Goal: Navigation & Orientation: Find specific page/section

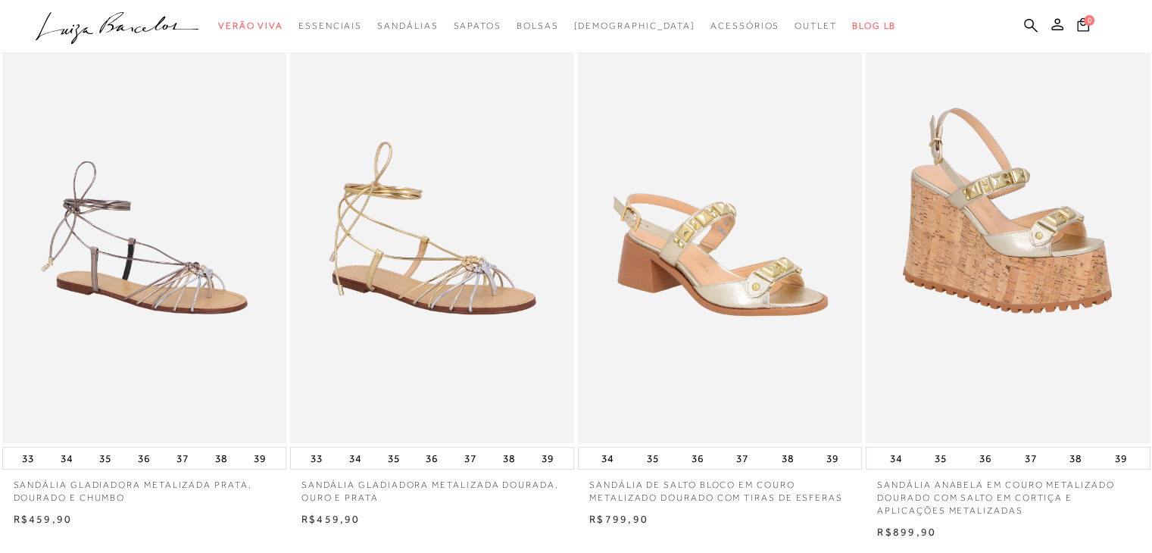
scroll to position [585, 0]
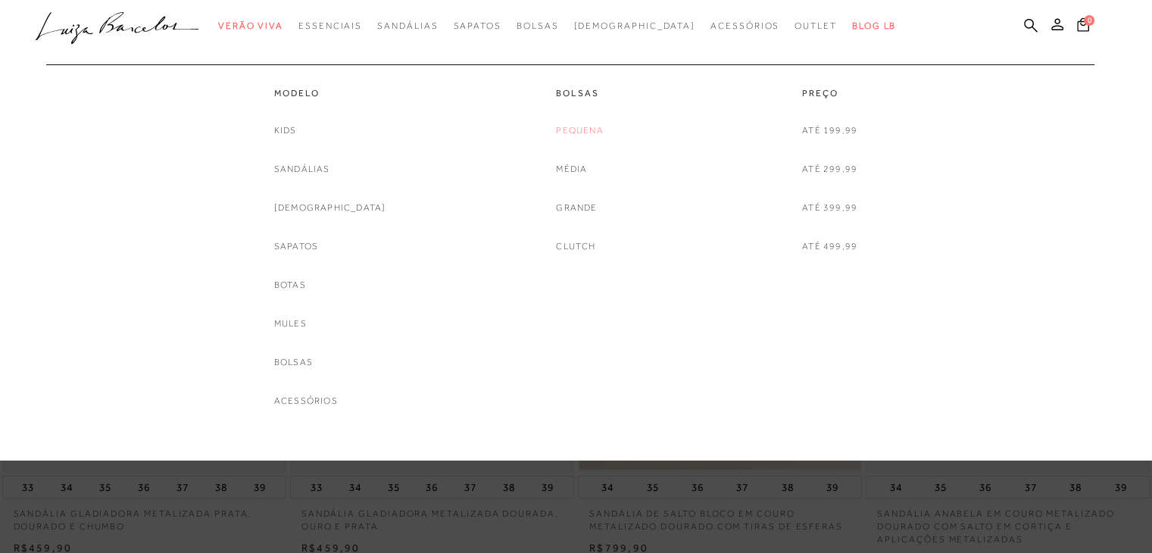
click at [591, 132] on link "Pequena" at bounding box center [579, 131] width 47 height 16
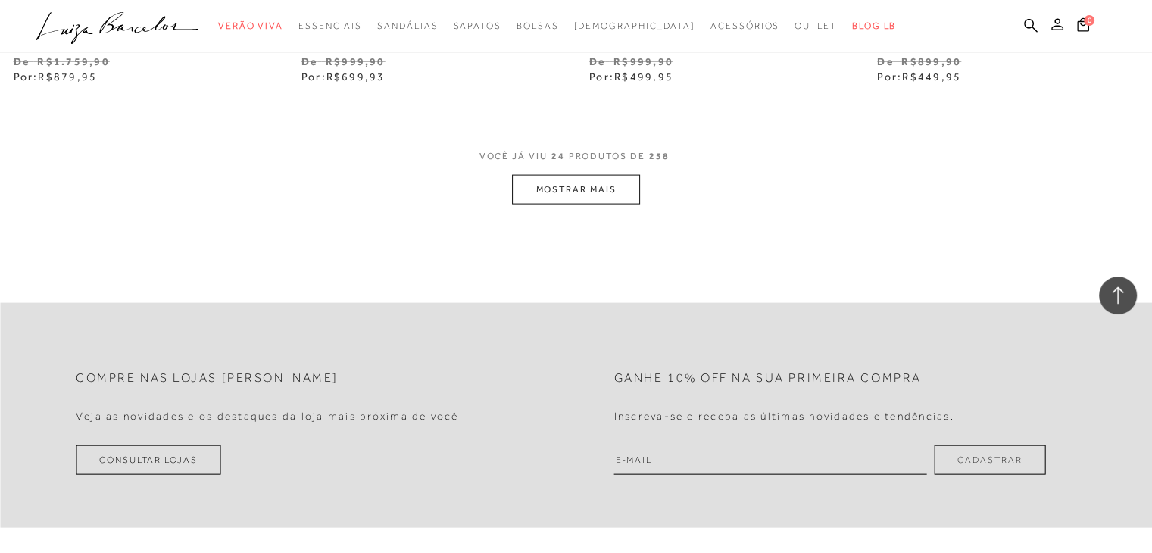
scroll to position [3258, 0]
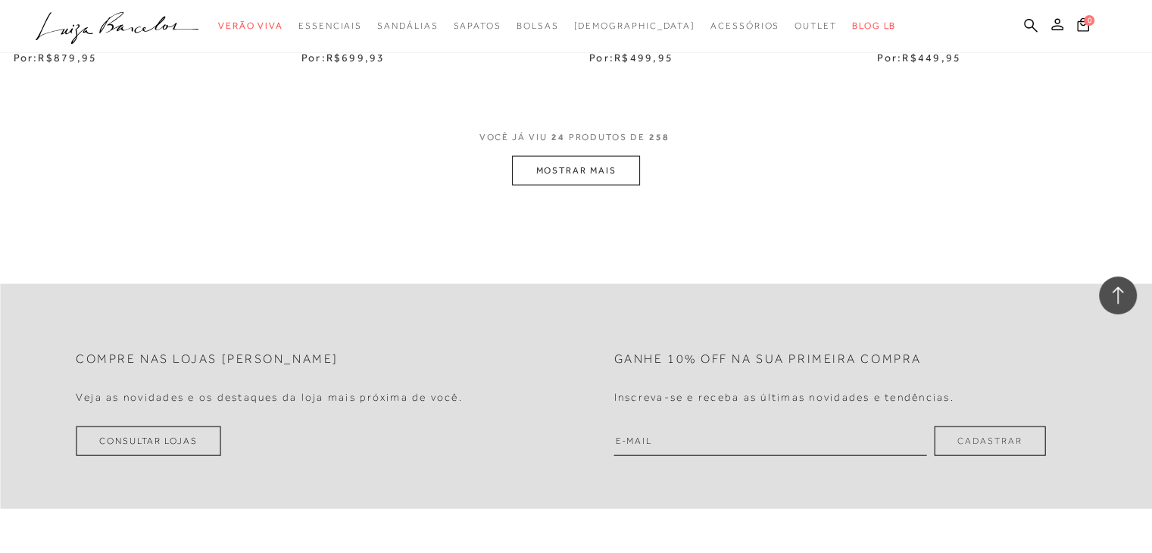
click at [606, 171] on button "MOSTRAR MAIS" at bounding box center [575, 171] width 127 height 30
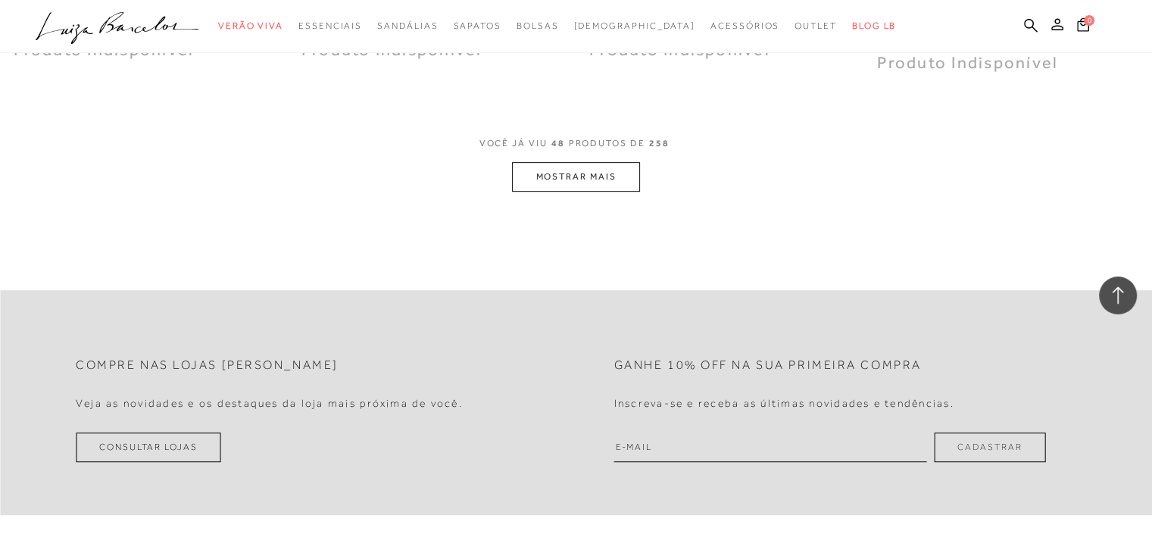
scroll to position [6440, 0]
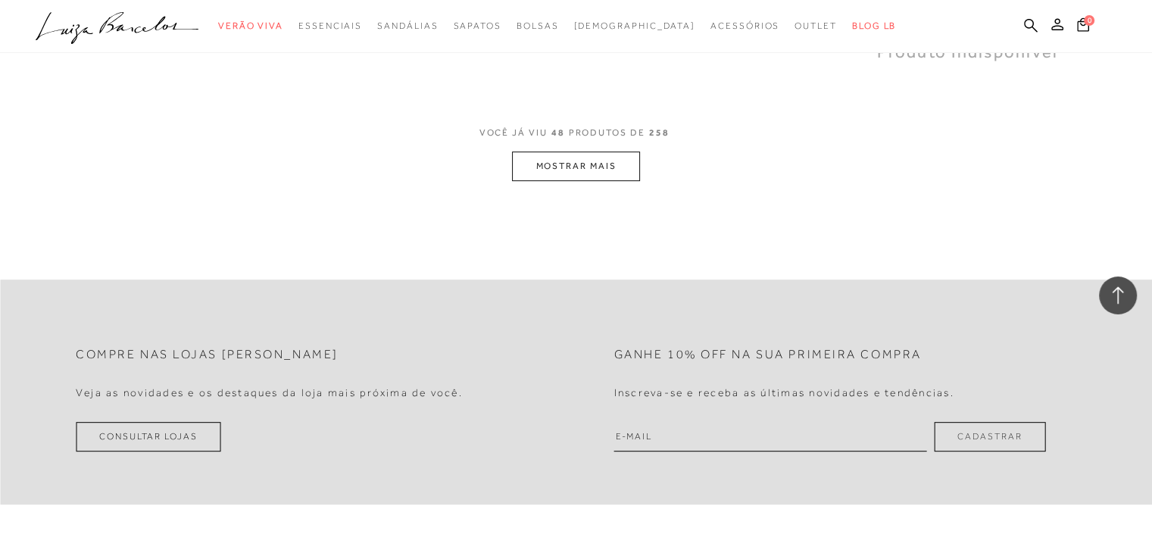
click at [564, 166] on button "MOSTRAR MAIS" at bounding box center [575, 167] width 127 height 30
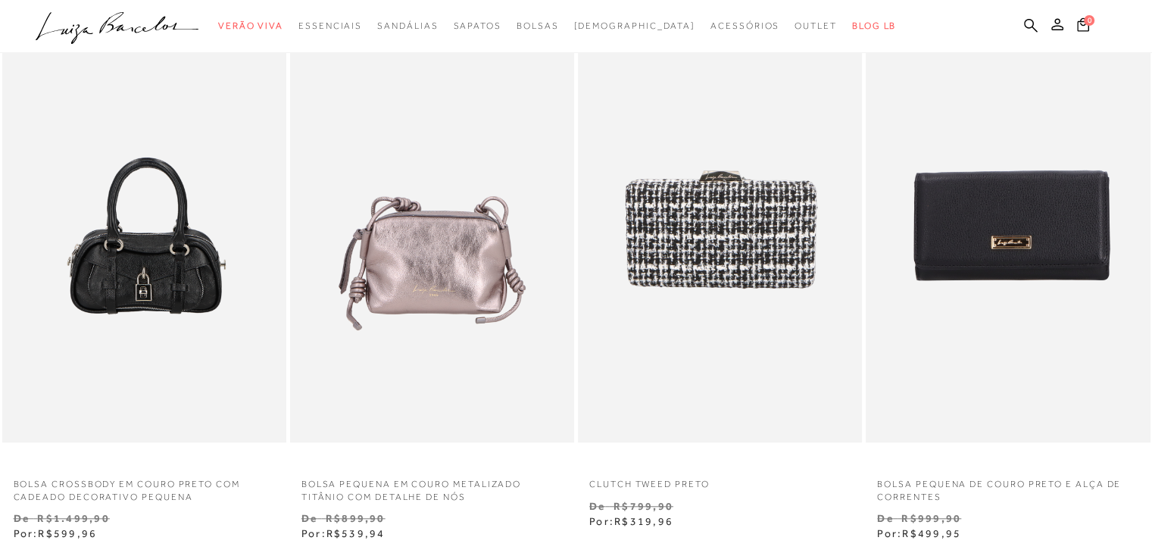
scroll to position [0, 0]
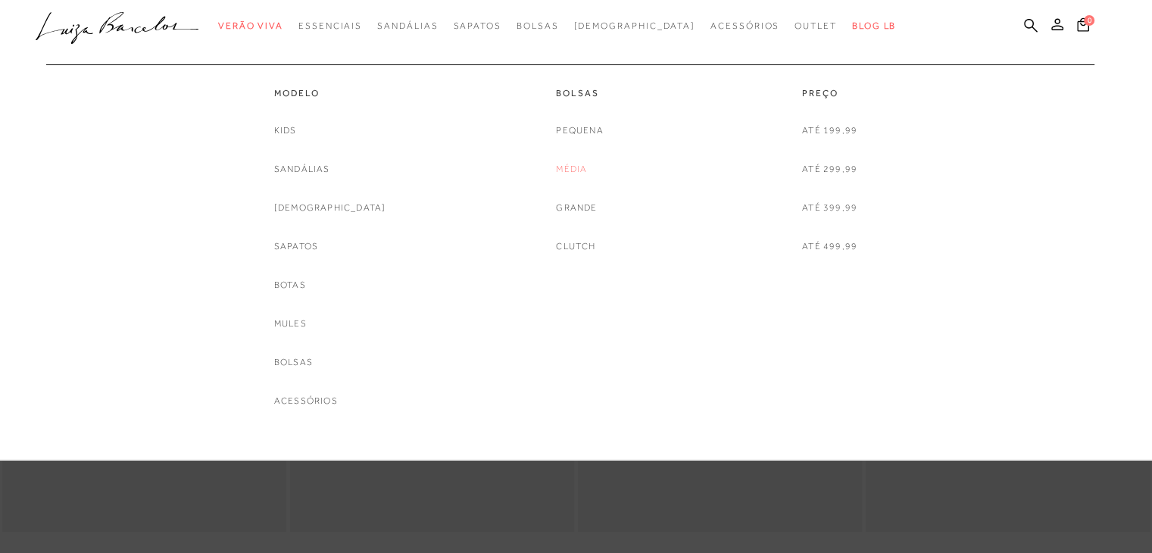
click at [574, 169] on link "Média" at bounding box center [571, 169] width 31 height 16
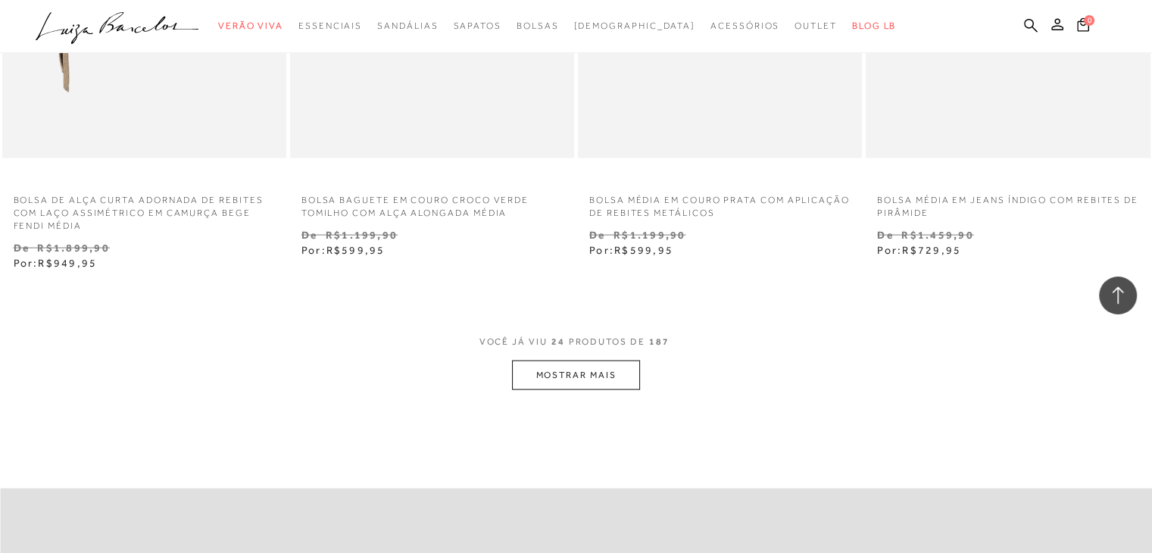
scroll to position [3106, 0]
click at [628, 353] on span "VOCÊ JÁ VIU 24 PRODUTOS DE 187" at bounding box center [577, 344] width 194 height 27
click at [627, 370] on button "MOSTRAR MAIS" at bounding box center [575, 373] width 127 height 30
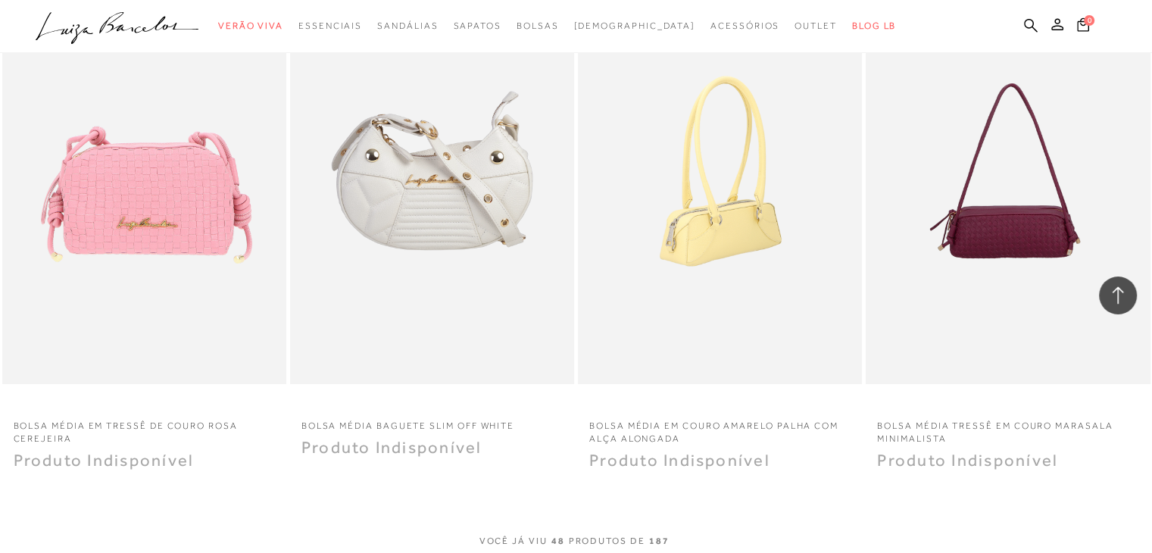
scroll to position [6380, 0]
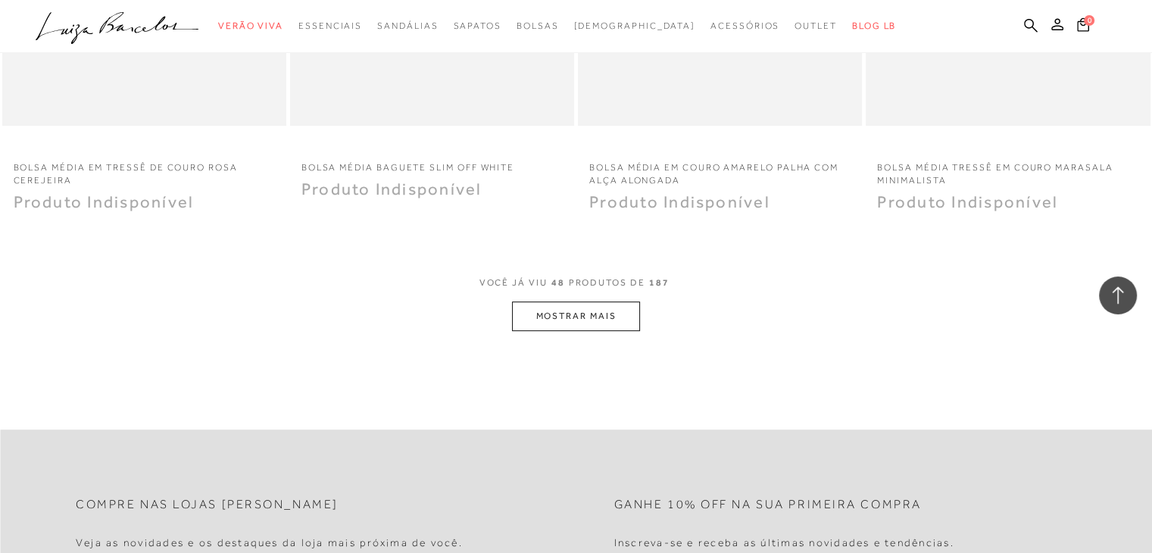
click at [631, 320] on button "MOSTRAR MAIS" at bounding box center [575, 317] width 127 height 30
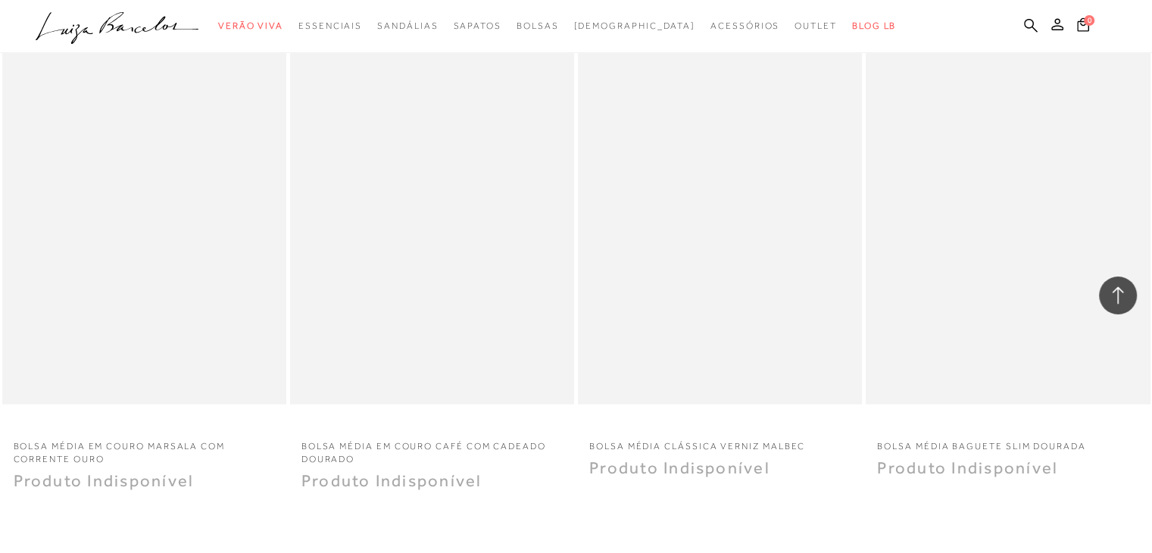
scroll to position [9259, 0]
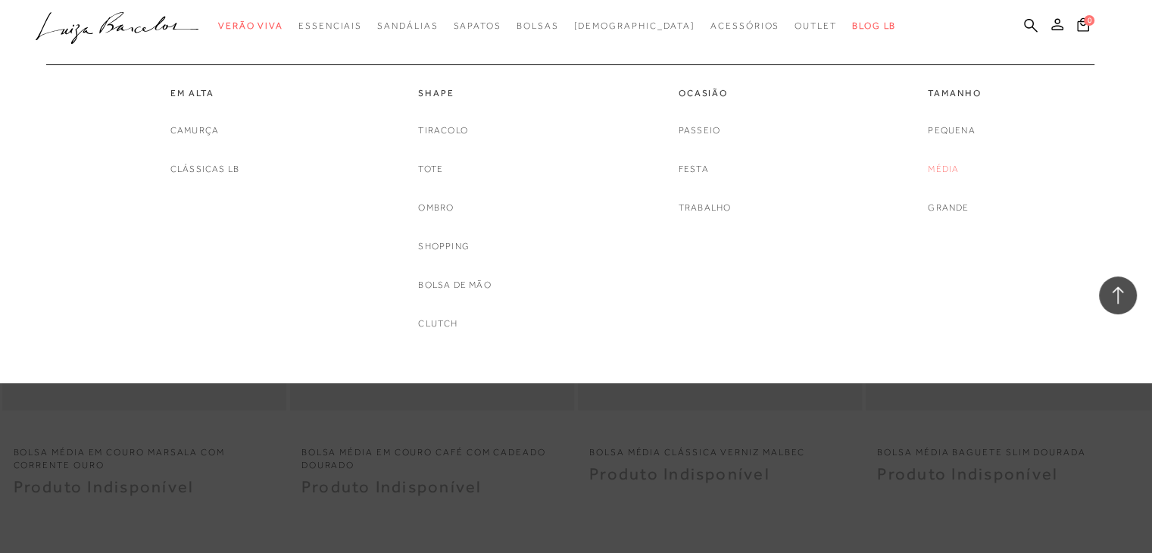
click at [943, 167] on link "Média" at bounding box center [943, 169] width 31 height 16
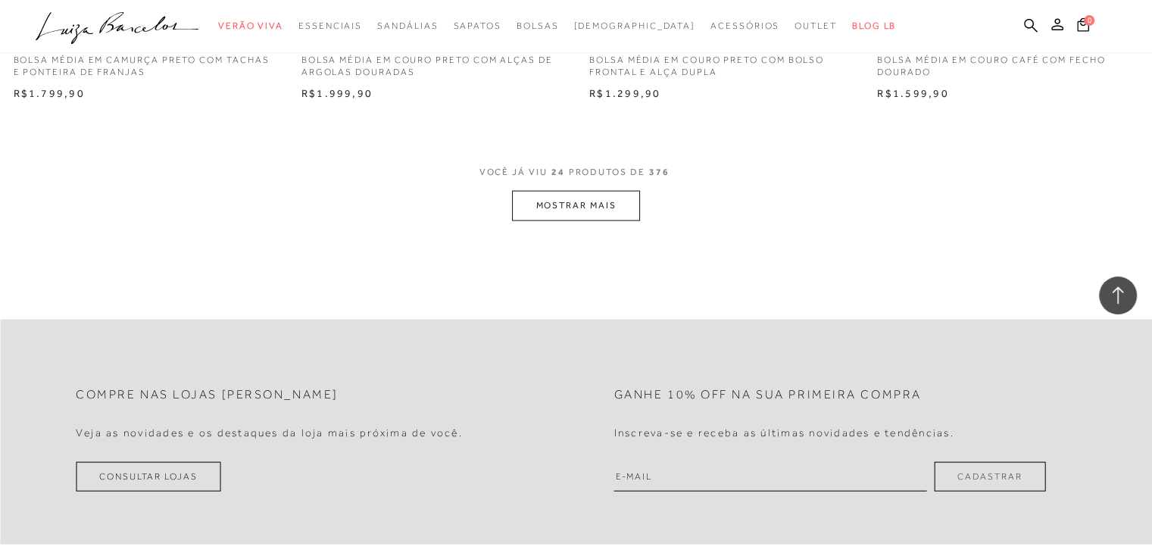
scroll to position [3200, 0]
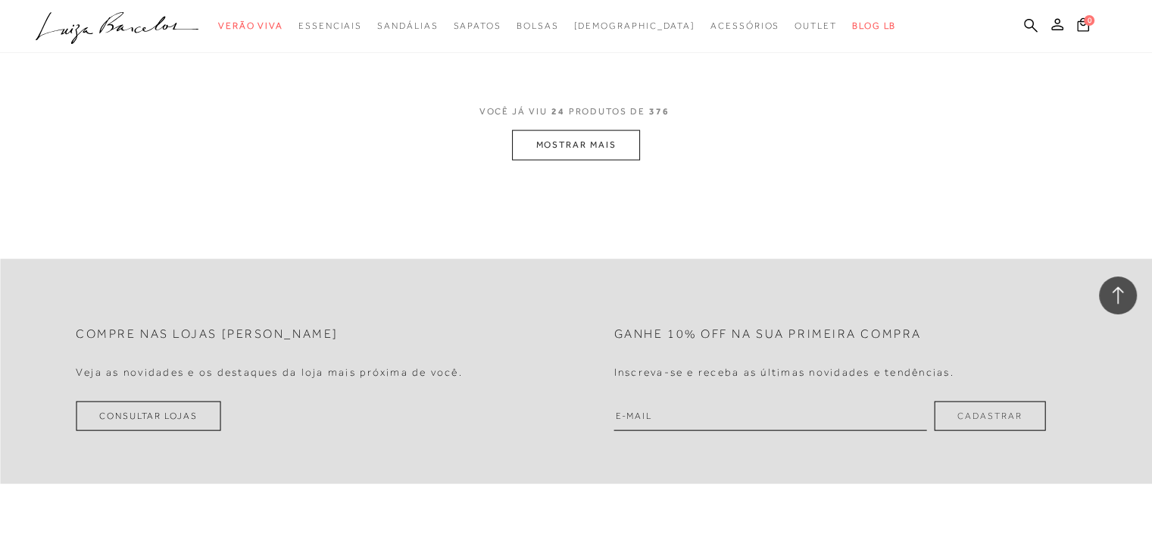
click at [588, 143] on button "MOSTRAR MAIS" at bounding box center [575, 145] width 127 height 30
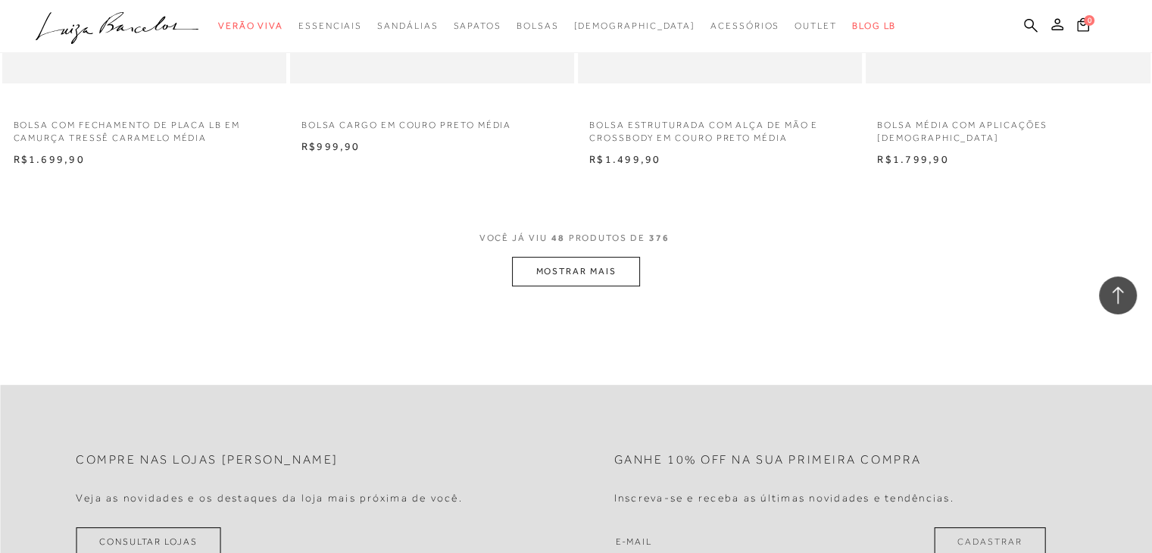
scroll to position [6277, 0]
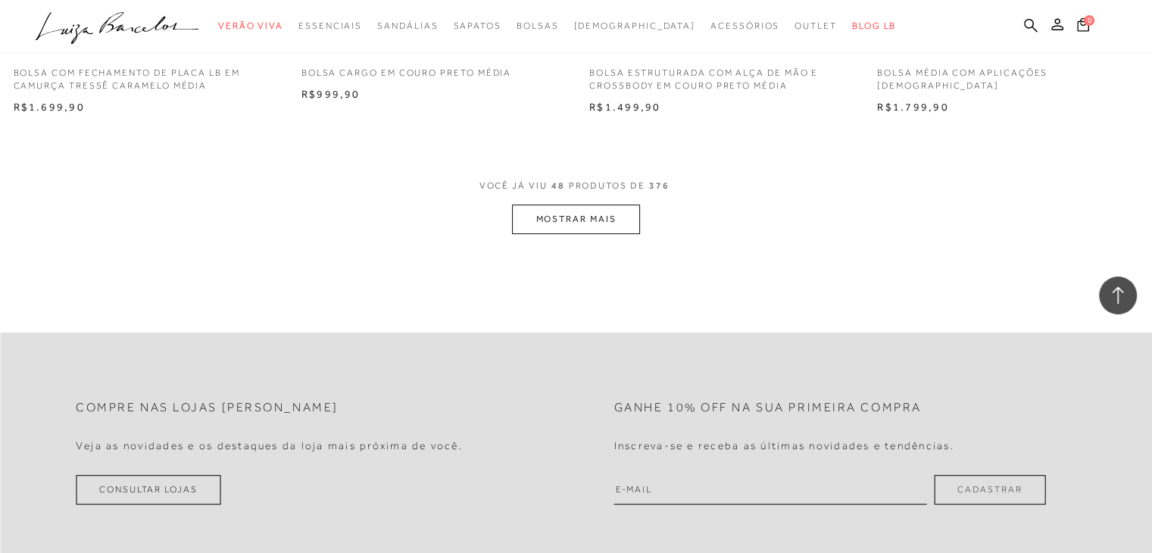
click at [580, 217] on button "MOSTRAR MAIS" at bounding box center [575, 220] width 127 height 30
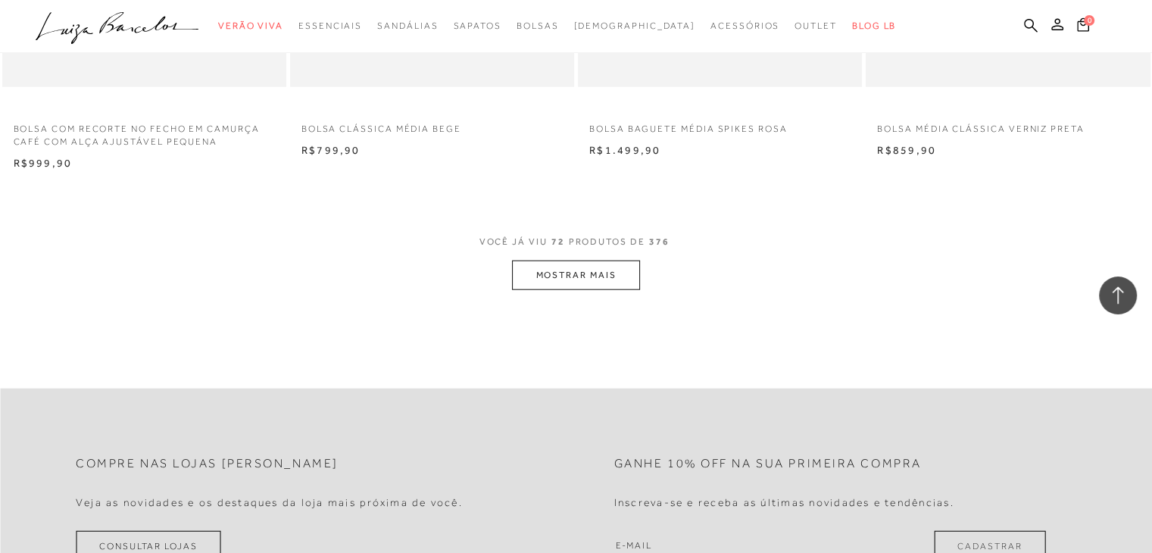
scroll to position [9383, 0]
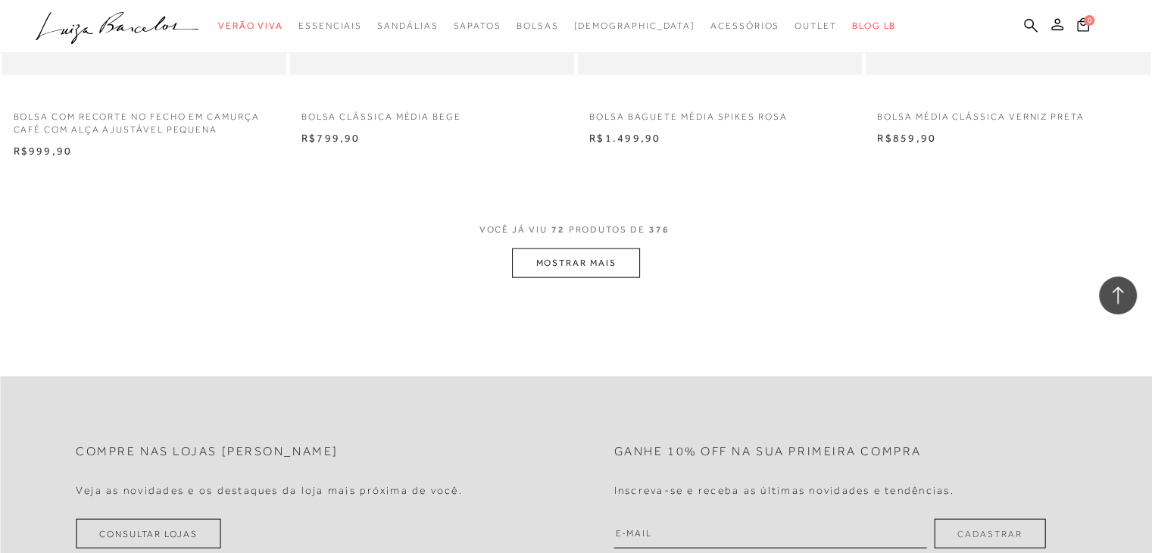
click at [605, 258] on button "MOSTRAR MAIS" at bounding box center [575, 264] width 127 height 30
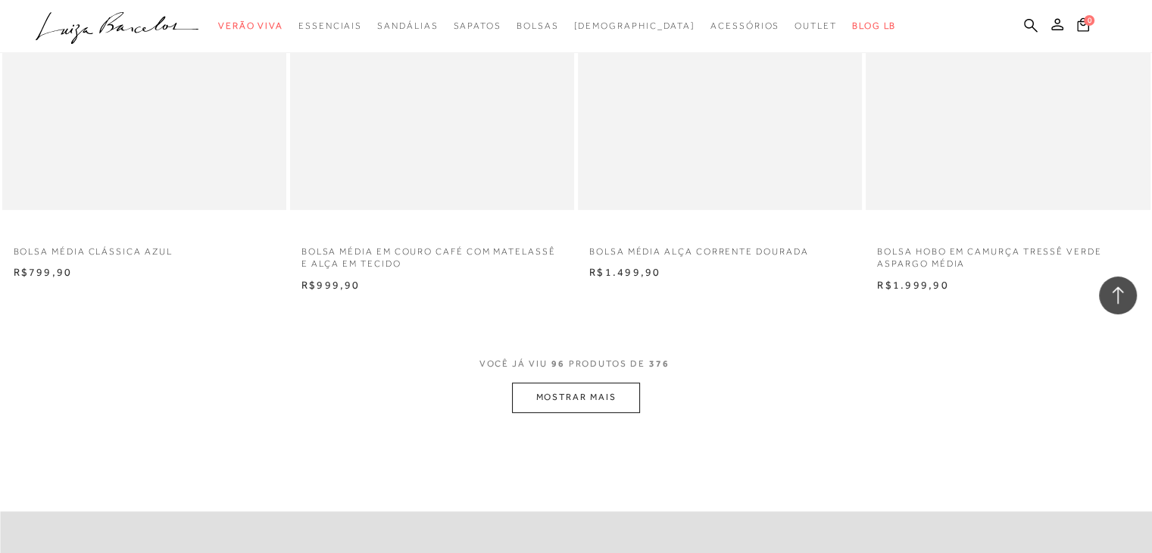
scroll to position [12414, 0]
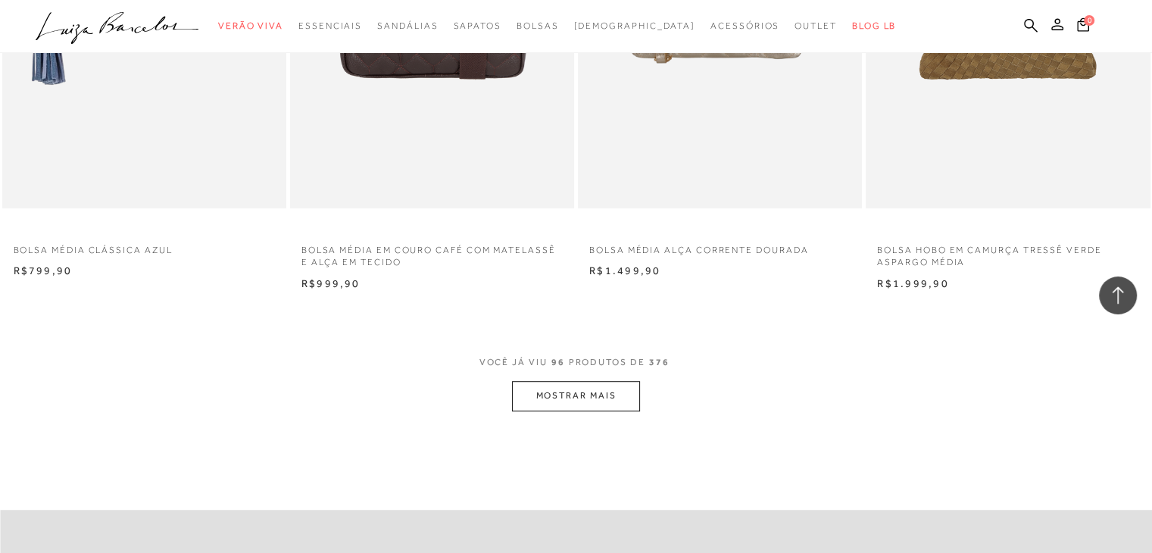
click at [611, 395] on button "MOSTRAR MAIS" at bounding box center [575, 396] width 127 height 30
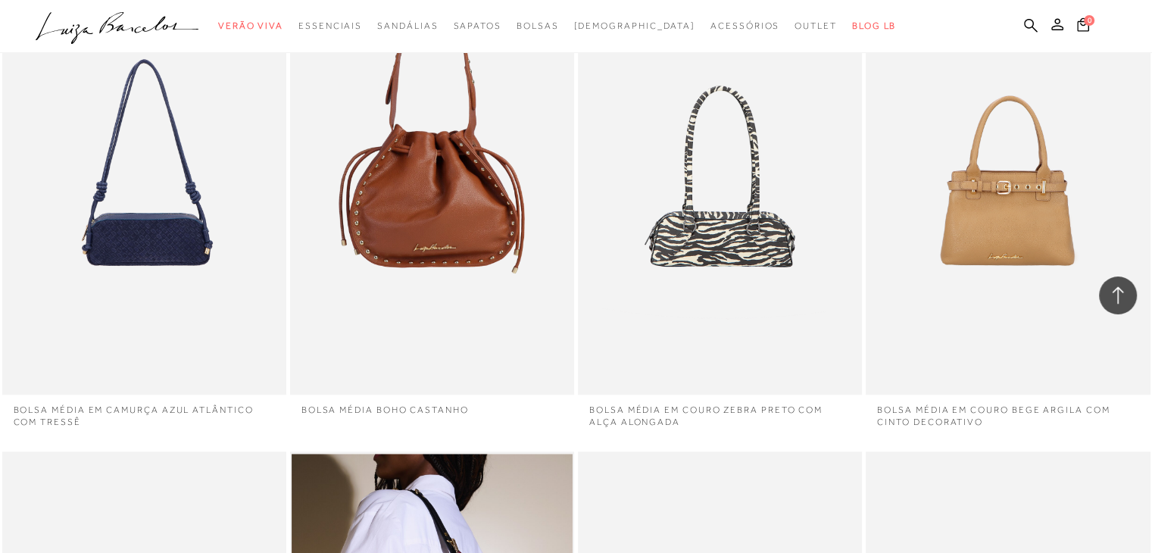
scroll to position [12793, 0]
